Goal: Find specific page/section: Find specific page/section

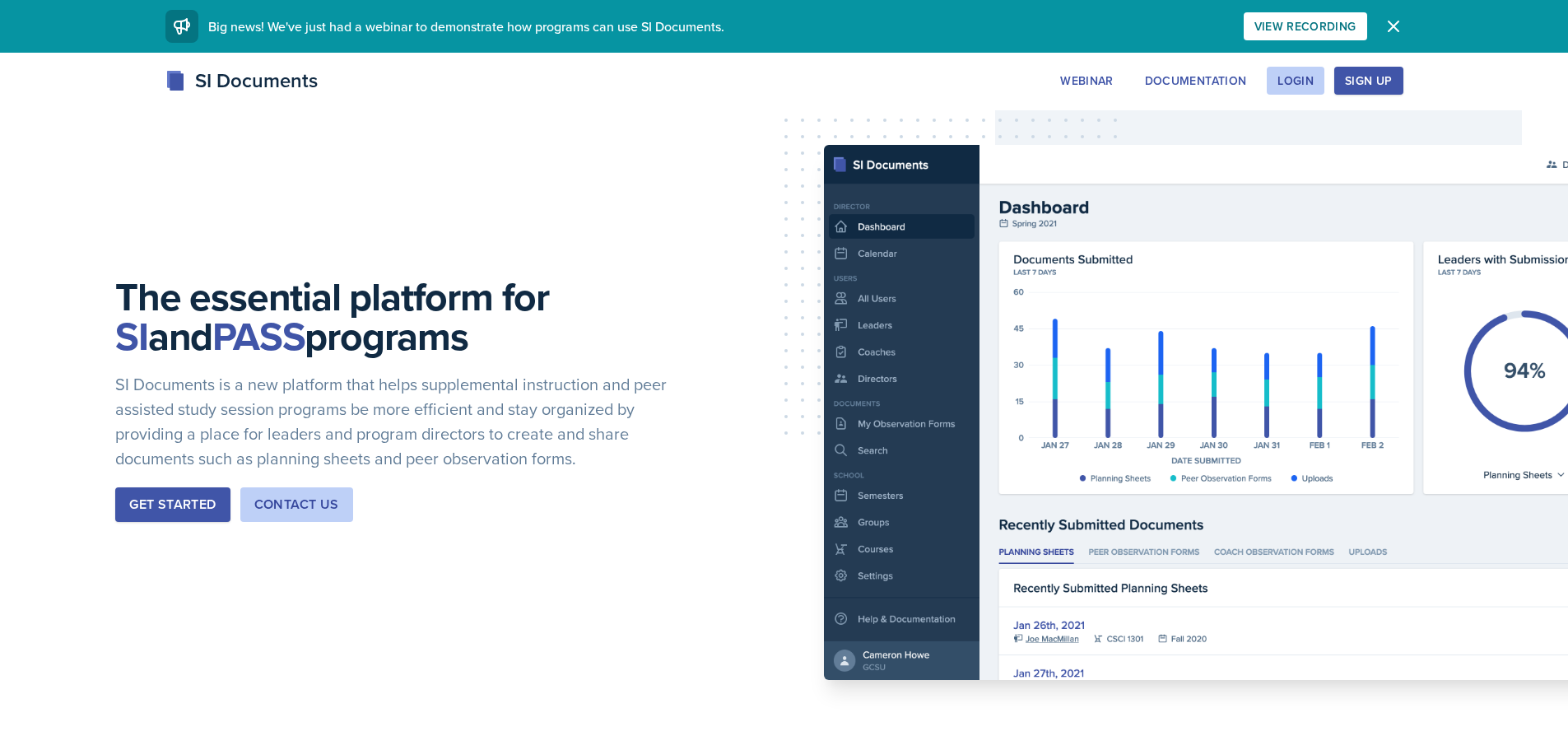
click at [1327, 90] on div "Webinar Documentation Login Sign Up" at bounding box center [1225, 81] width 353 height 28
click at [1302, 84] on div "Login" at bounding box center [1295, 81] width 37 height 13
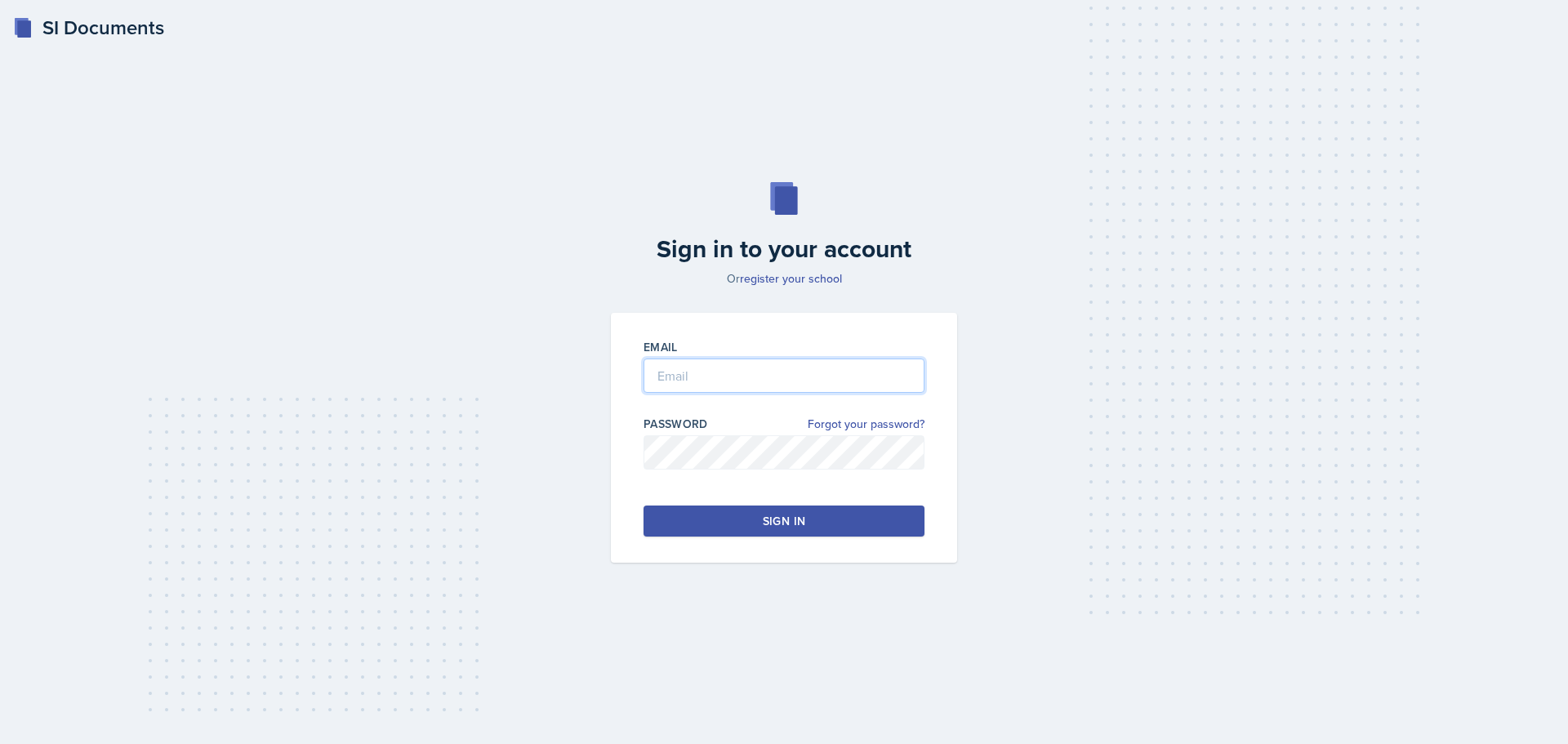
type input "[EMAIL_ADDRESS][DOMAIN_NAME]"
click at [810, 502] on div "Email [EMAIL_ADDRESS][DOMAIN_NAME] Password Forgot your password? Sign in" at bounding box center [784, 438] width 346 height 250
click at [809, 506] on button "Sign in" at bounding box center [784, 521] width 281 height 31
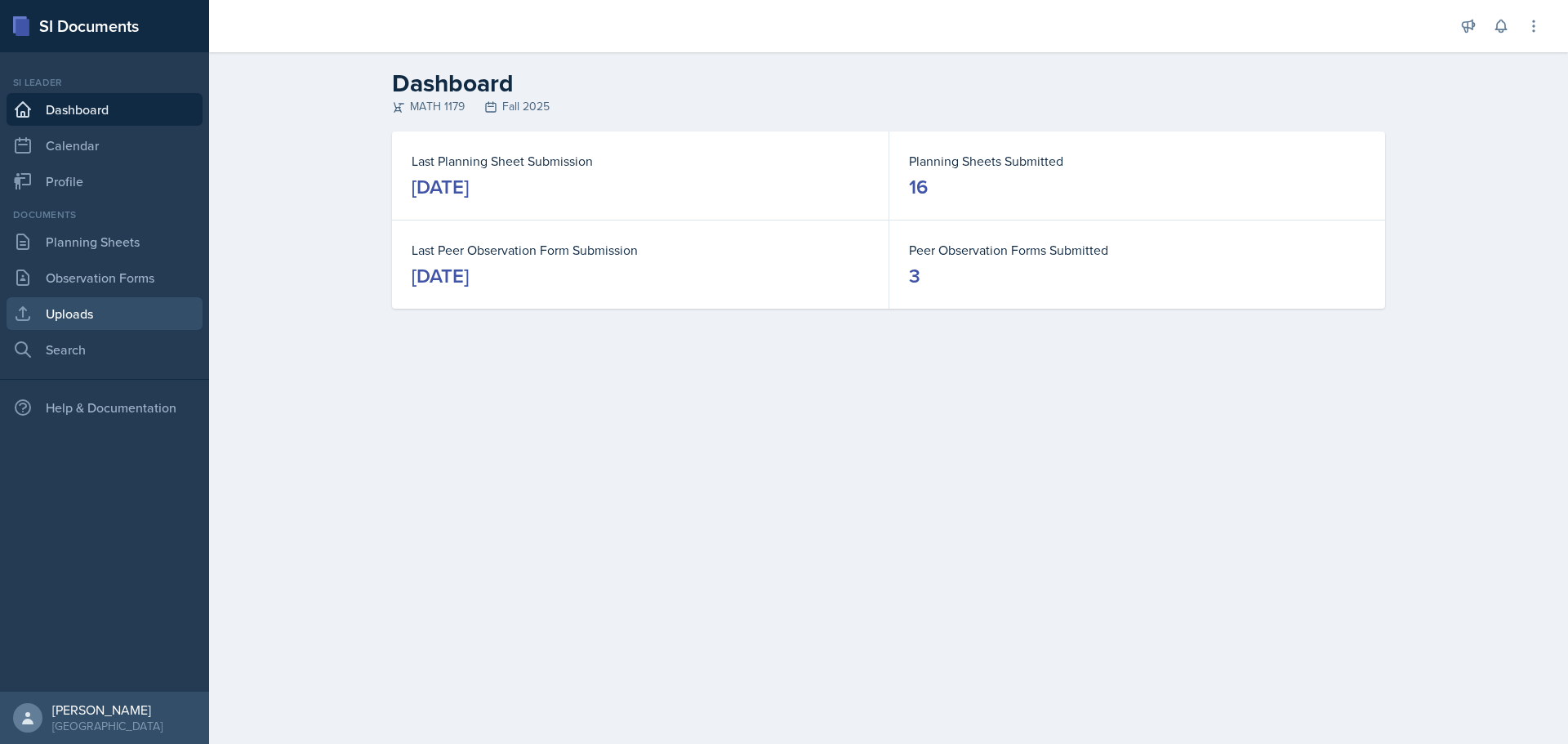
click at [78, 309] on link "Uploads" at bounding box center [104, 313] width 196 height 33
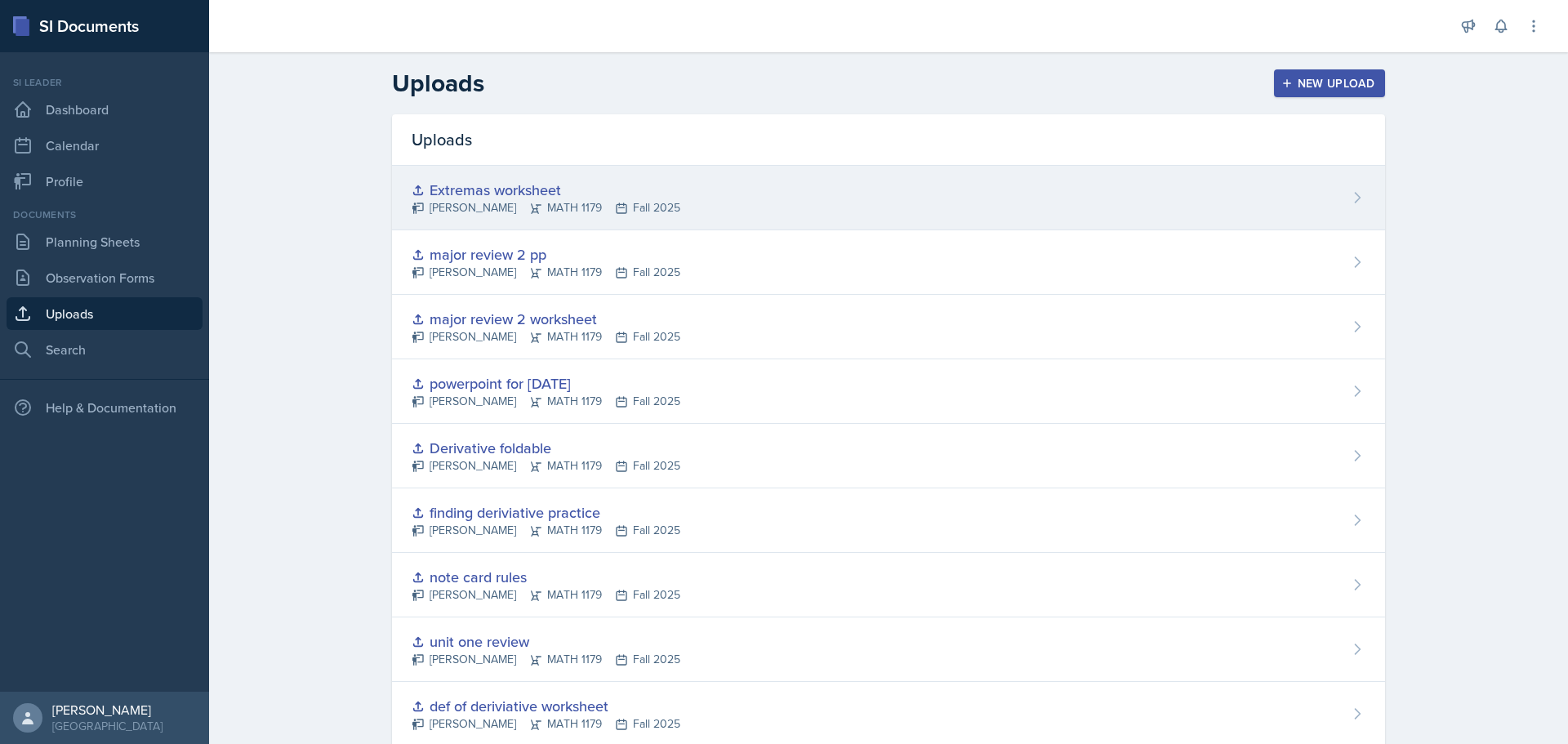
click at [466, 194] on div "Extremas worksheet" at bounding box center [546, 190] width 269 height 22
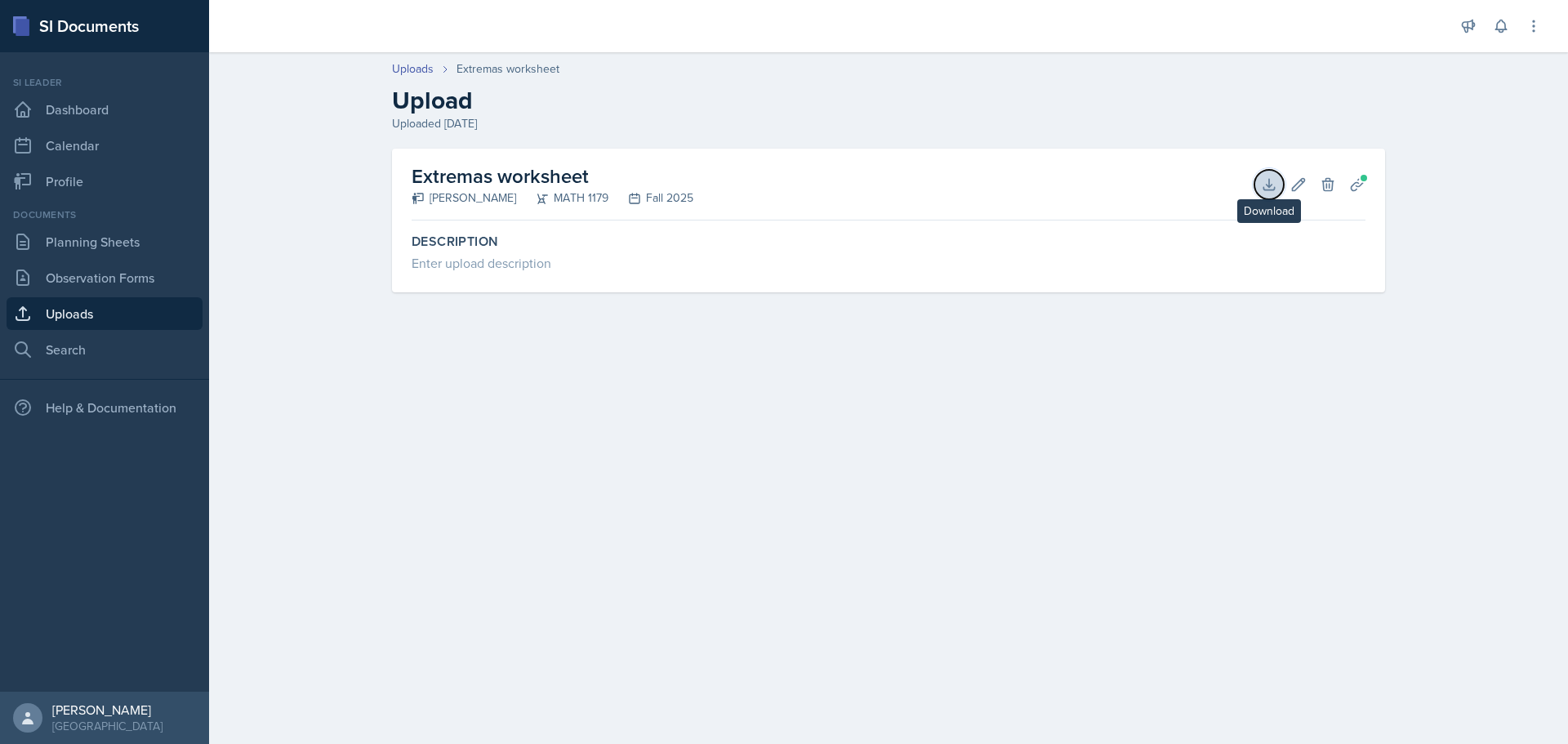
click at [1273, 177] on icon at bounding box center [1269, 184] width 17 height 17
click at [101, 306] on link "Uploads" at bounding box center [104, 313] width 196 height 33
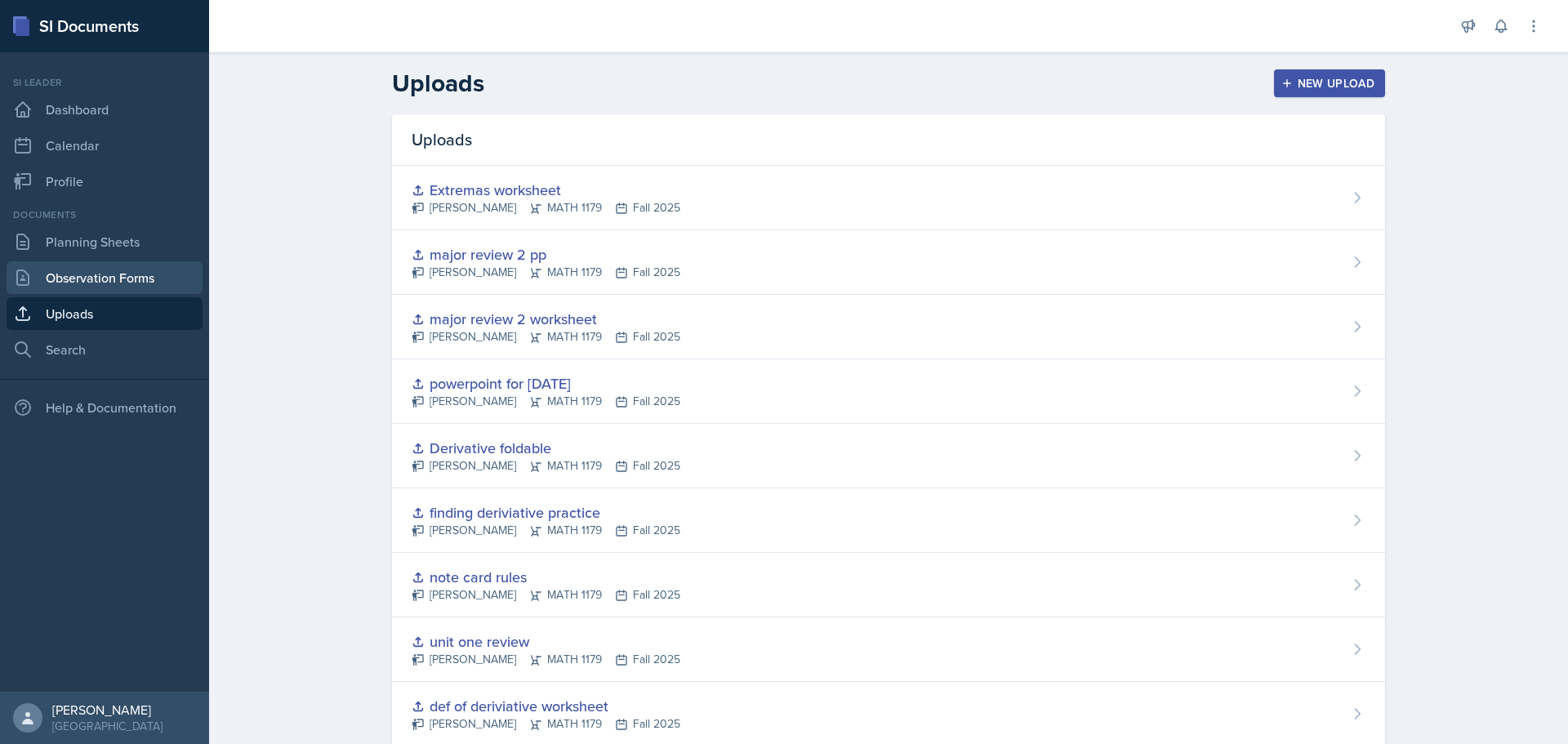
click at [105, 277] on link "Observation Forms" at bounding box center [104, 277] width 196 height 33
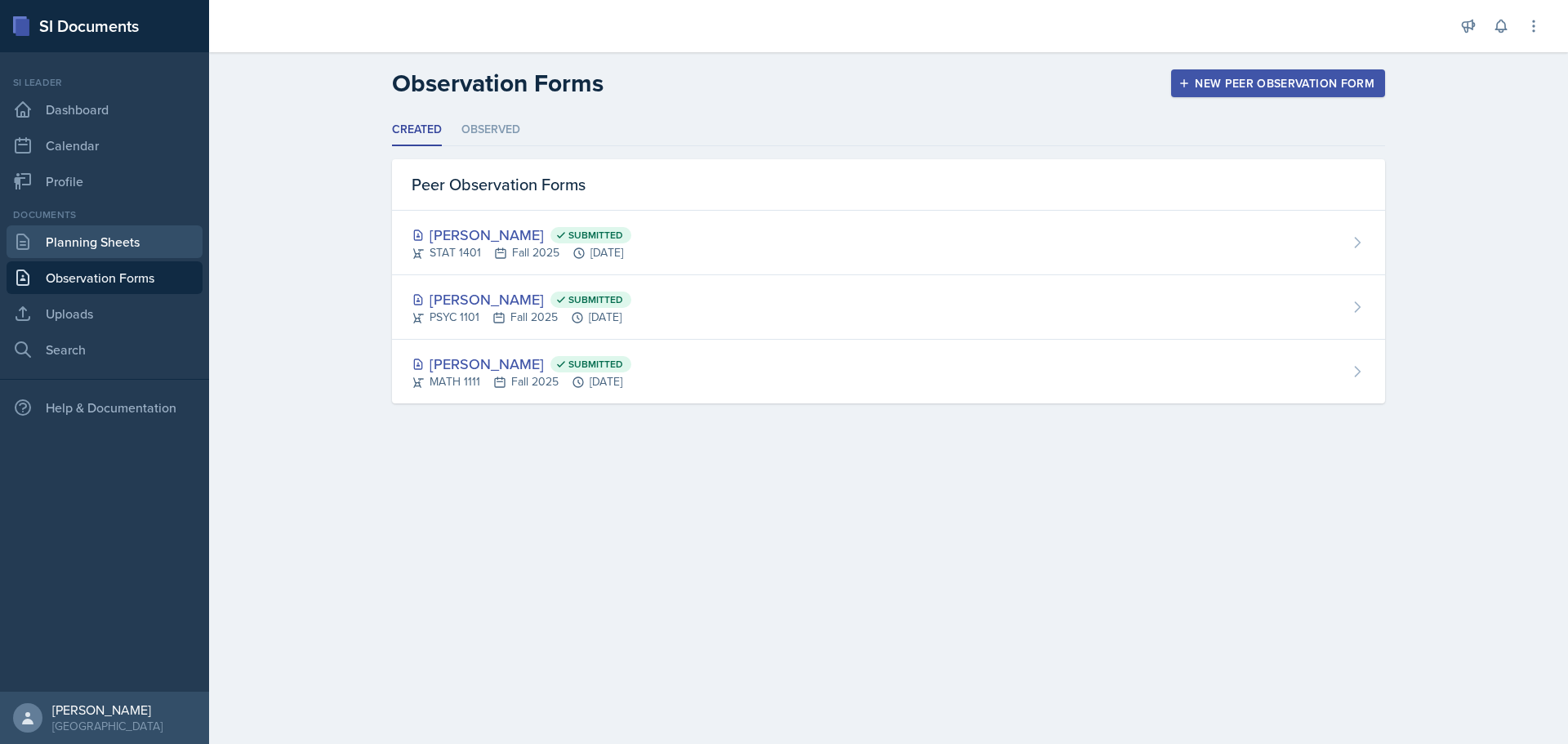
click at [103, 243] on link "Planning Sheets" at bounding box center [104, 241] width 196 height 33
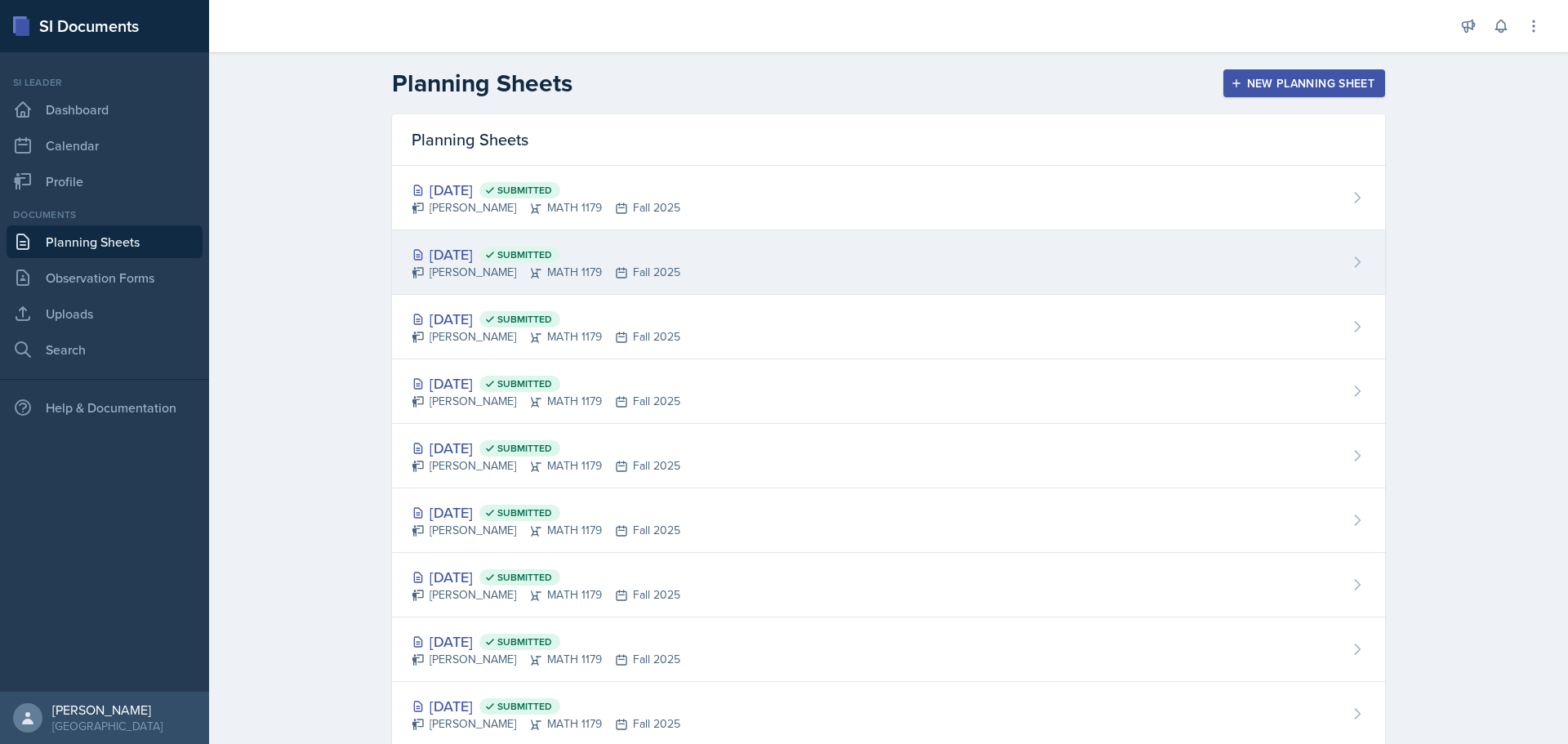
click at [552, 257] on span "Submitted" at bounding box center [524, 255] width 55 height 13
